Goal: Transaction & Acquisition: Purchase product/service

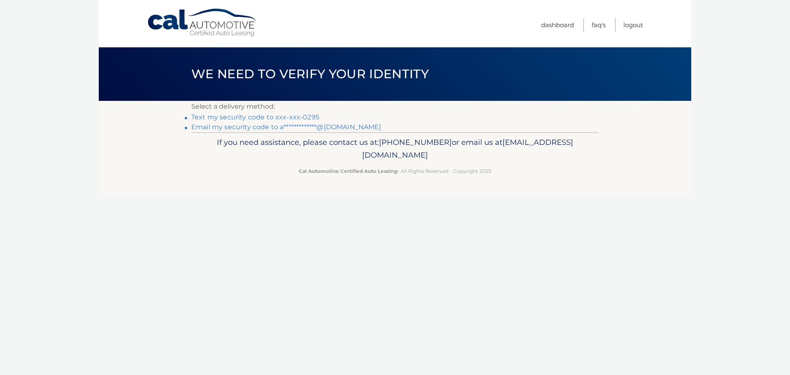
click at [315, 128] on link "**********" at bounding box center [286, 127] width 190 height 8
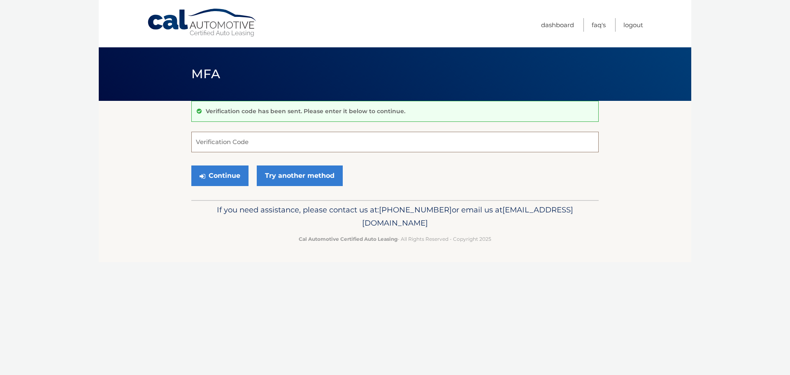
click at [293, 146] on input "Verification Code" at bounding box center [394, 142] width 407 height 21
type input "386785"
click at [191, 165] on button "Continue" at bounding box center [219, 175] width 57 height 21
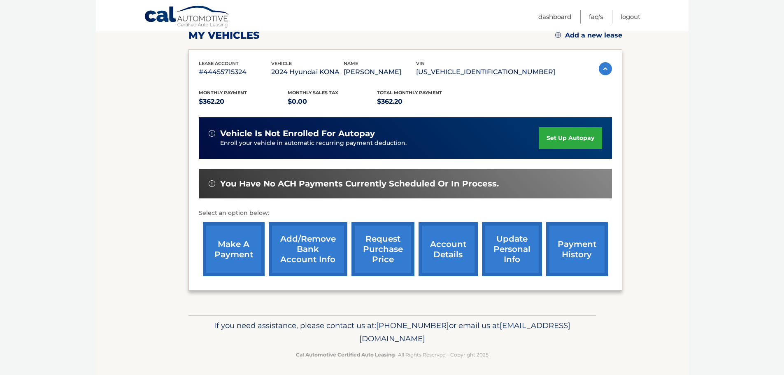
scroll to position [124, 0]
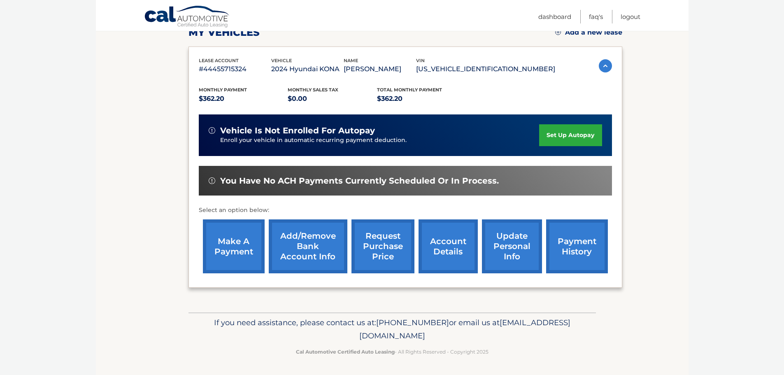
click at [579, 249] on link "payment history" at bounding box center [577, 246] width 62 height 54
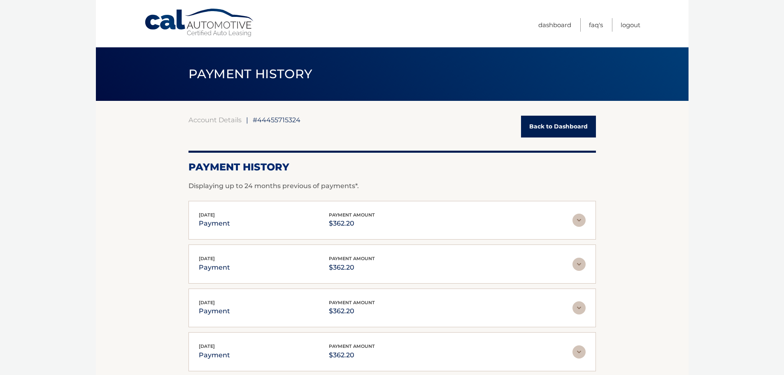
click at [547, 118] on link "Back to Dashboard" at bounding box center [558, 127] width 75 height 22
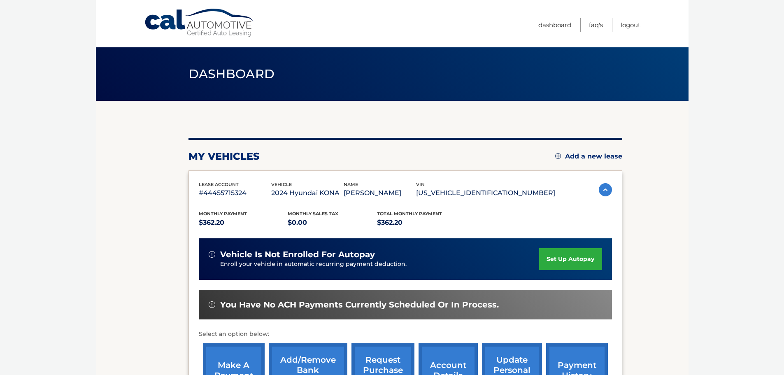
click at [229, 365] on link "make a payment" at bounding box center [234, 370] width 62 height 54
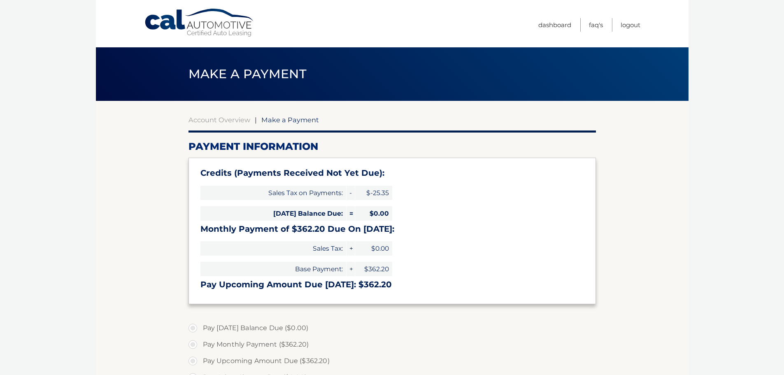
select select "ODcyNWQwZGItNDM4NS00ZjcyLWE0NTktNGM3NzExYzlmOWMw"
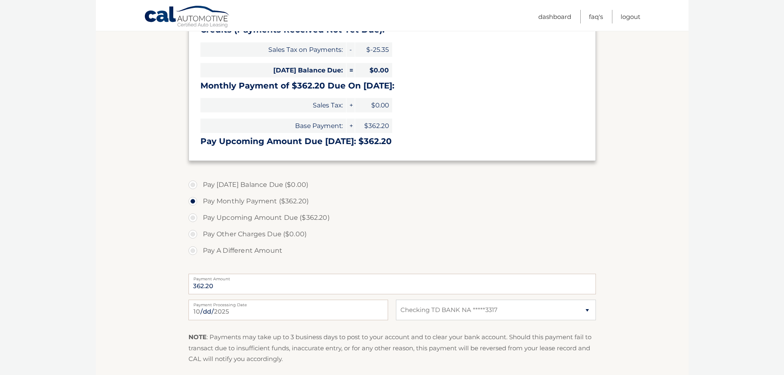
scroll to position [165, 0]
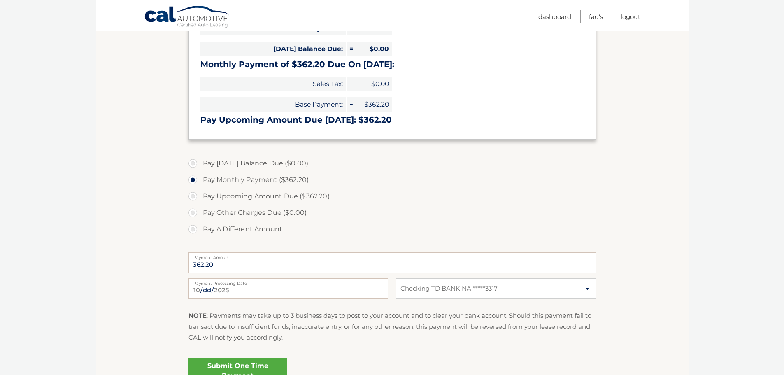
click at [277, 195] on label "Pay Upcoming Amount Due ($362.20)" at bounding box center [391, 196] width 407 height 16
click at [200, 195] on input "Pay Upcoming Amount Due ($362.20)" at bounding box center [196, 194] width 8 height 13
radio input "true"
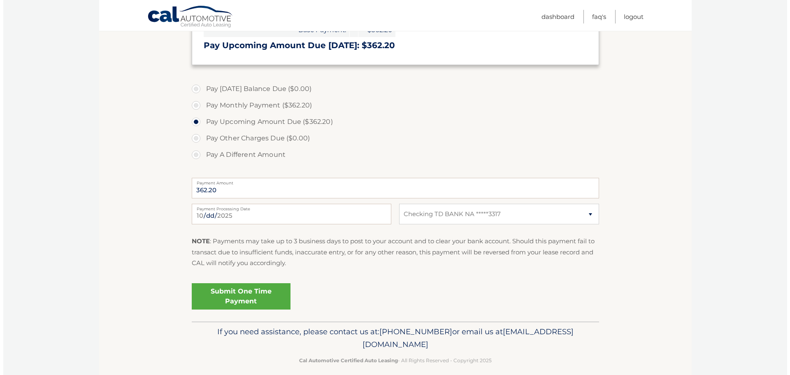
scroll to position [247, 0]
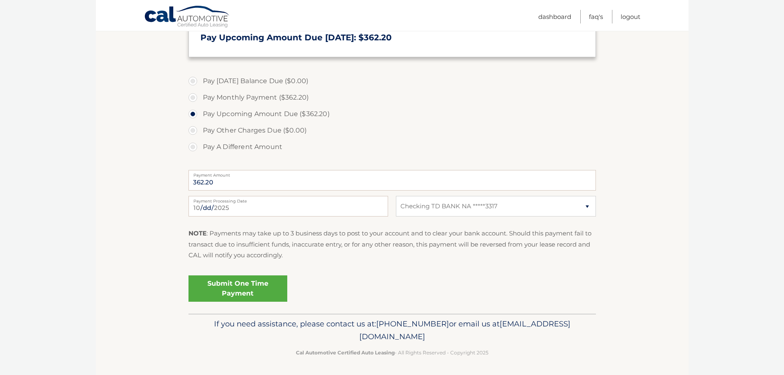
click at [233, 286] on link "Submit One Time Payment" at bounding box center [237, 288] width 99 height 26
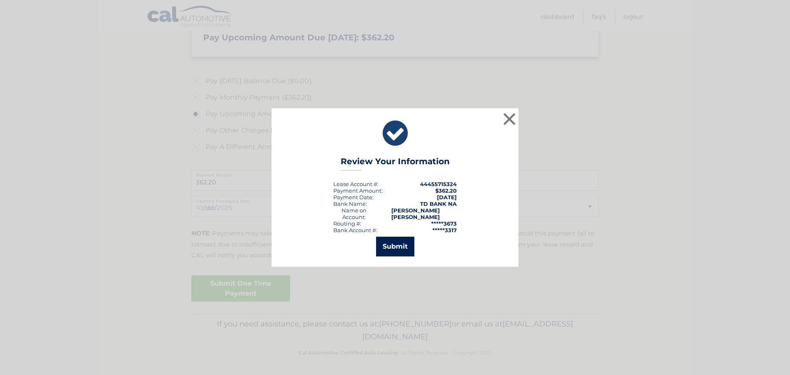
click at [394, 239] on button "Submit" at bounding box center [395, 247] width 38 height 20
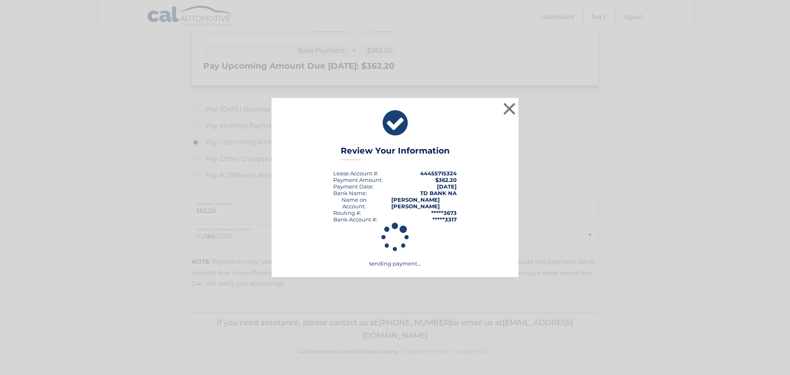
scroll to position [218, 0]
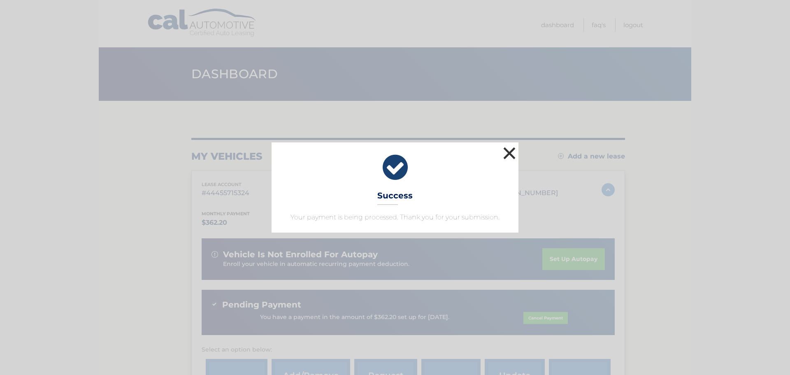
click at [508, 152] on button "×" at bounding box center [509, 153] width 16 height 16
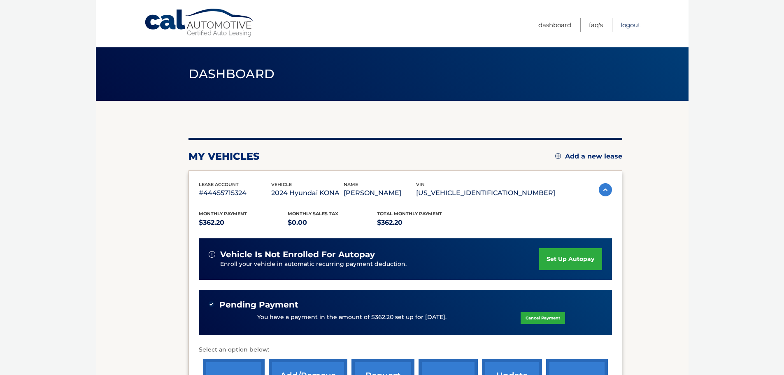
click at [632, 26] on link "Logout" at bounding box center [630, 25] width 20 height 14
